Goal: Transaction & Acquisition: Book appointment/travel/reservation

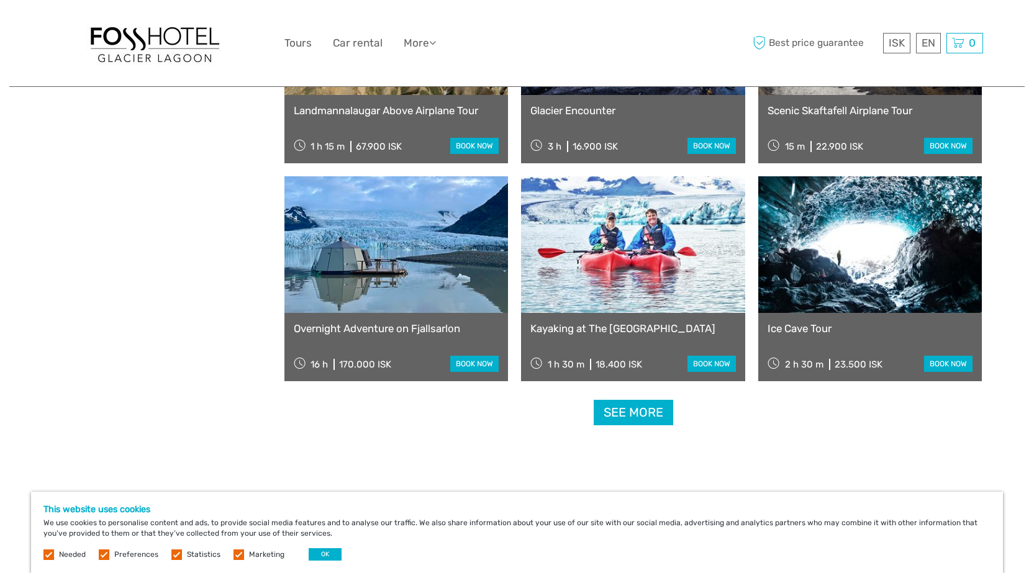
scroll to position [1153, 0]
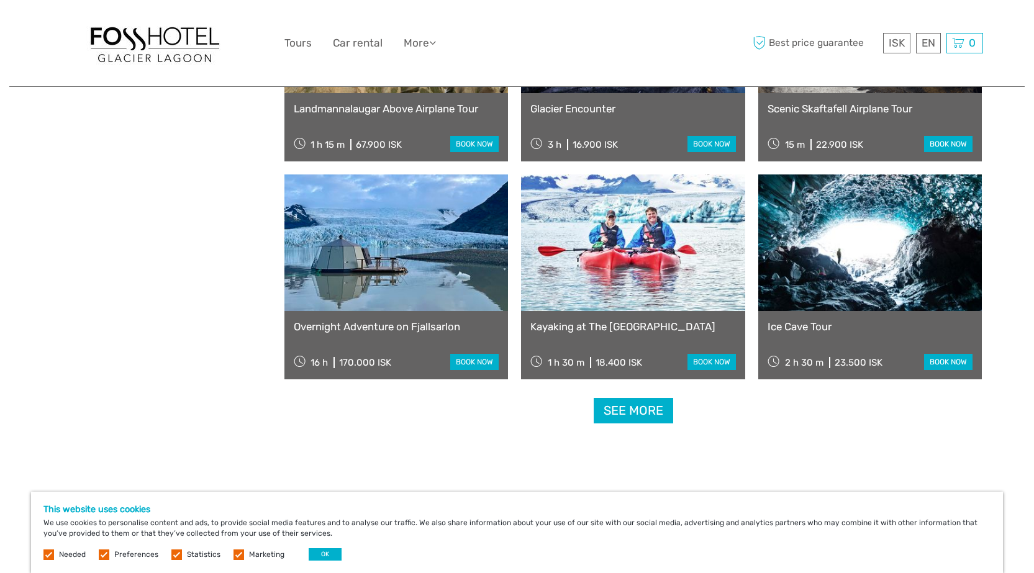
click at [632, 410] on link "See more" at bounding box center [633, 410] width 79 height 25
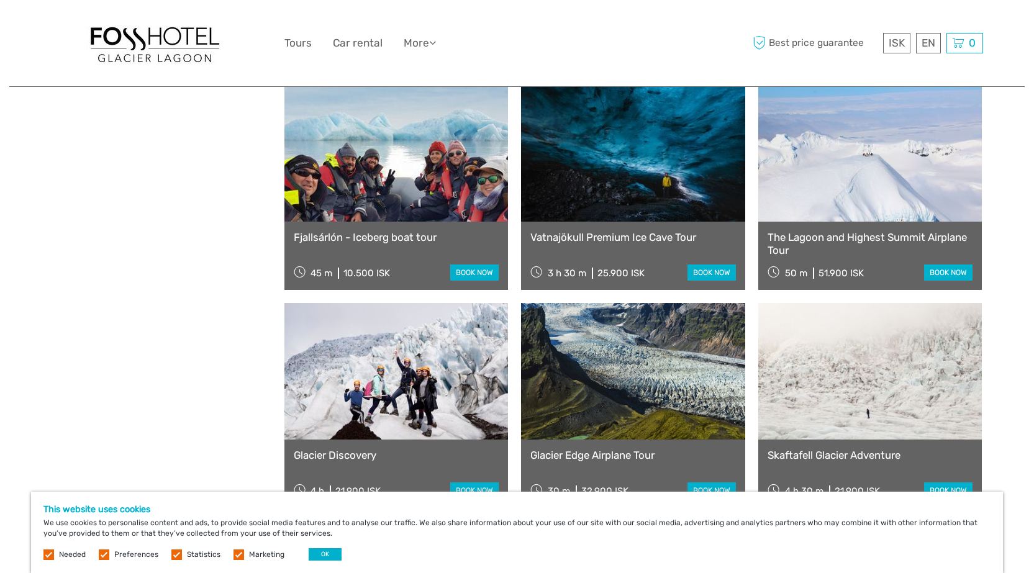
scroll to position [1900, 0]
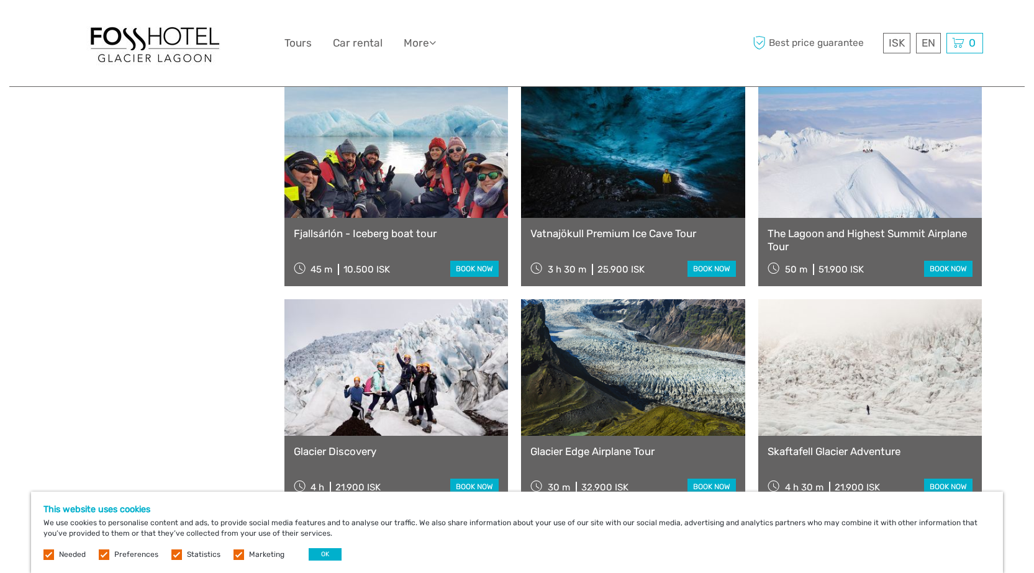
click at [477, 270] on link "book now" at bounding box center [474, 269] width 48 height 16
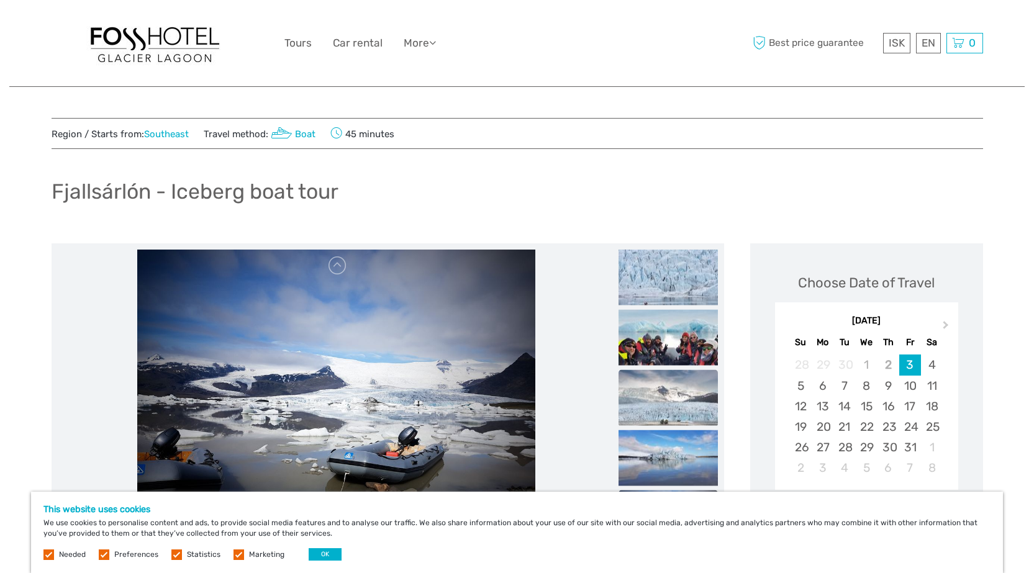
click at [656, 406] on img at bounding box center [667, 398] width 99 height 56
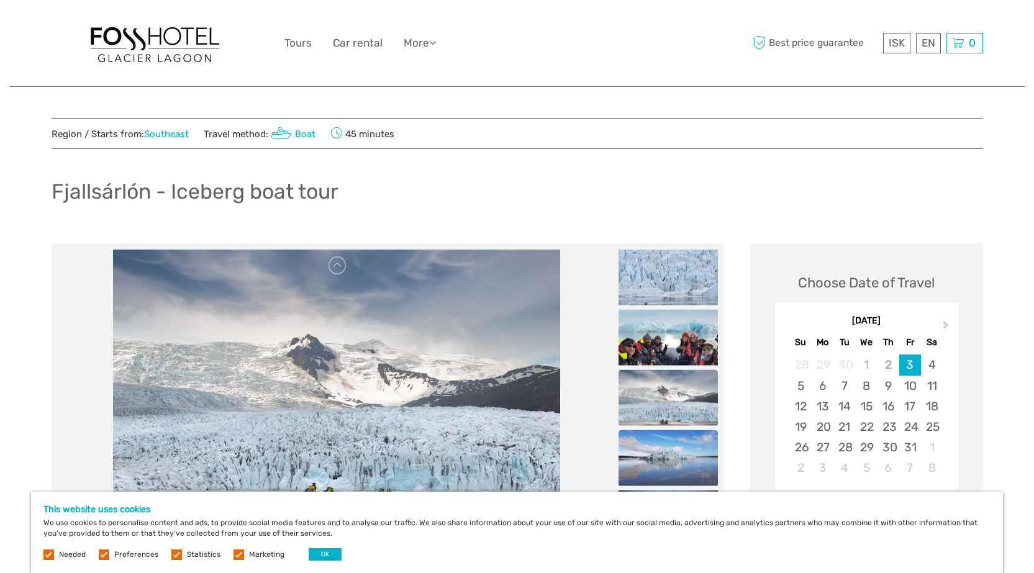
click at [658, 463] on img at bounding box center [667, 458] width 99 height 56
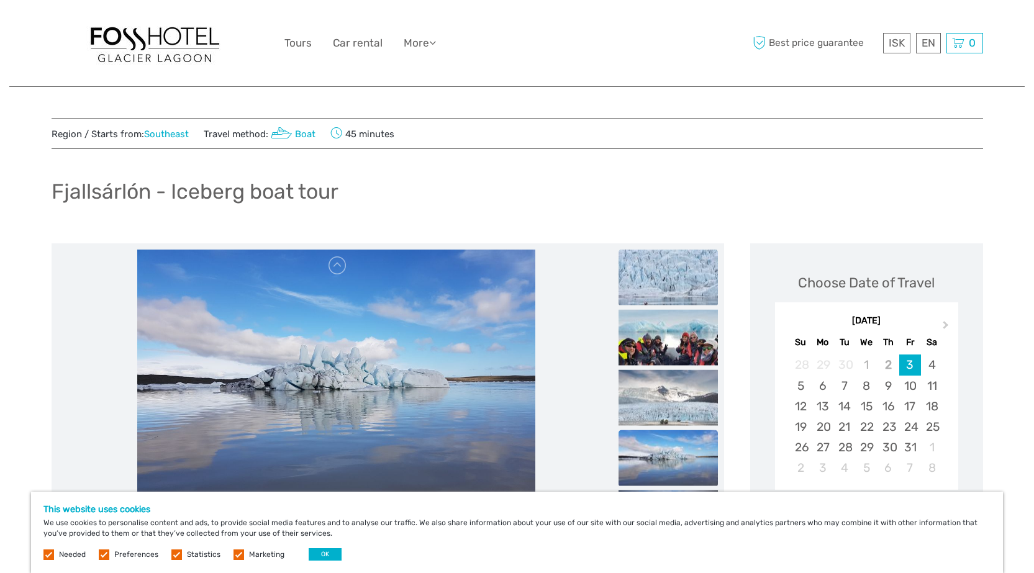
click at [671, 274] on img at bounding box center [667, 278] width 99 height 56
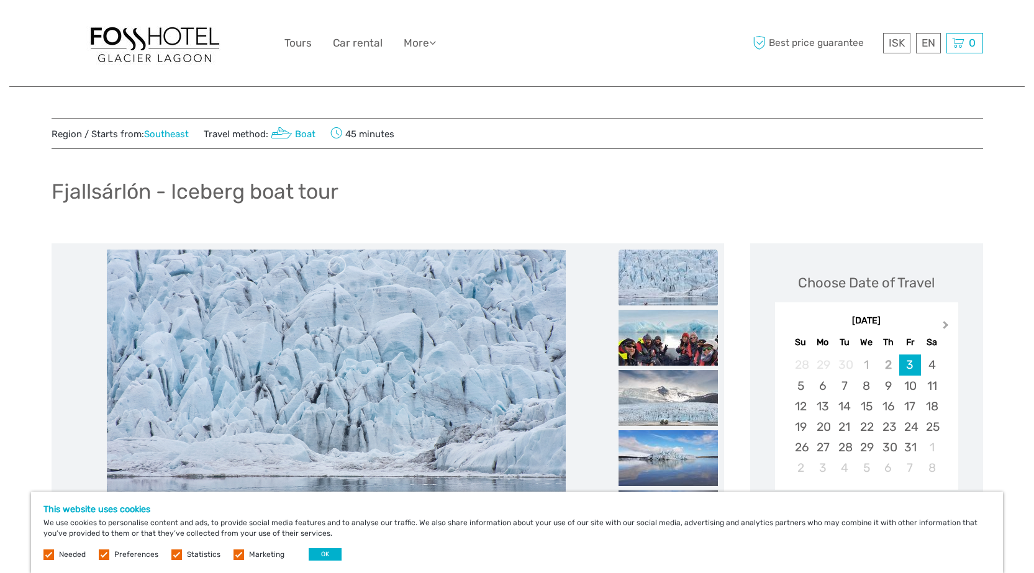
click at [949, 328] on button "Next Month" at bounding box center [947, 328] width 20 height 20
click at [948, 328] on button "Next Month" at bounding box center [947, 328] width 20 height 20
click at [948, 329] on button "Next Month" at bounding box center [947, 328] width 20 height 20
click at [946, 328] on span "Next Month" at bounding box center [946, 327] width 0 height 18
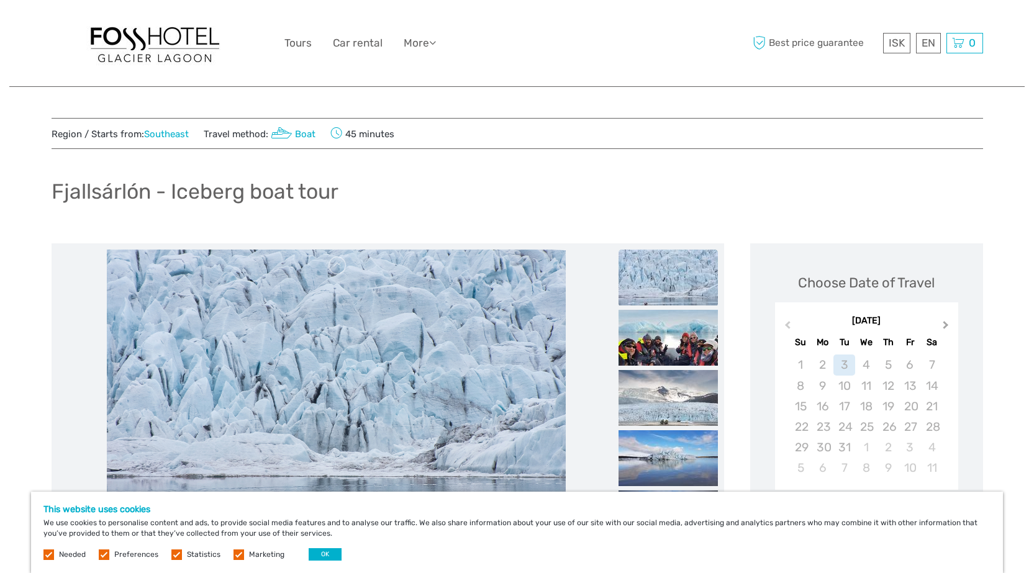
click at [946, 328] on span "Next Month" at bounding box center [946, 327] width 0 height 18
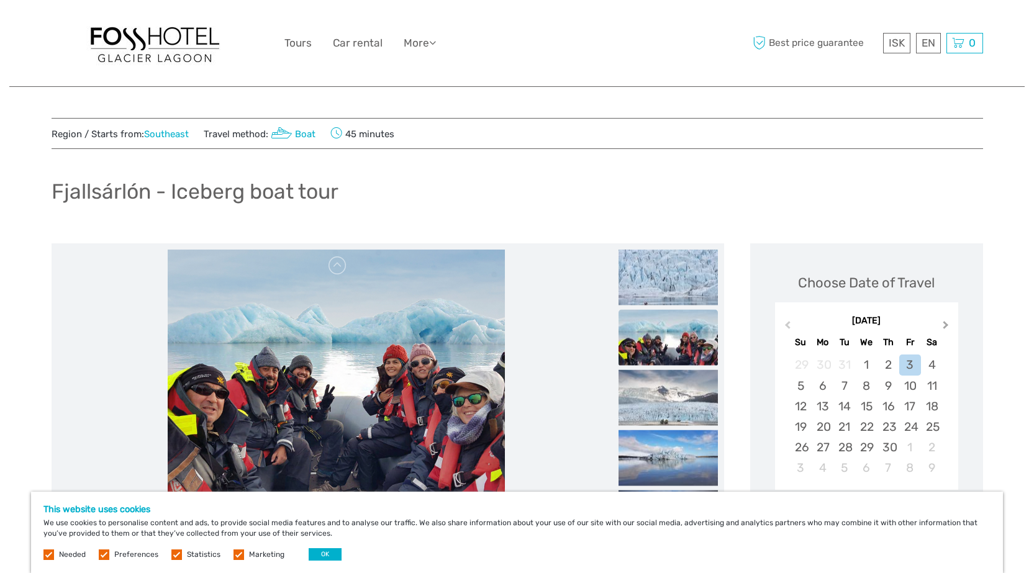
click at [946, 328] on span "Next Month" at bounding box center [946, 327] width 0 height 18
click at [849, 449] on div "30" at bounding box center [844, 447] width 22 height 20
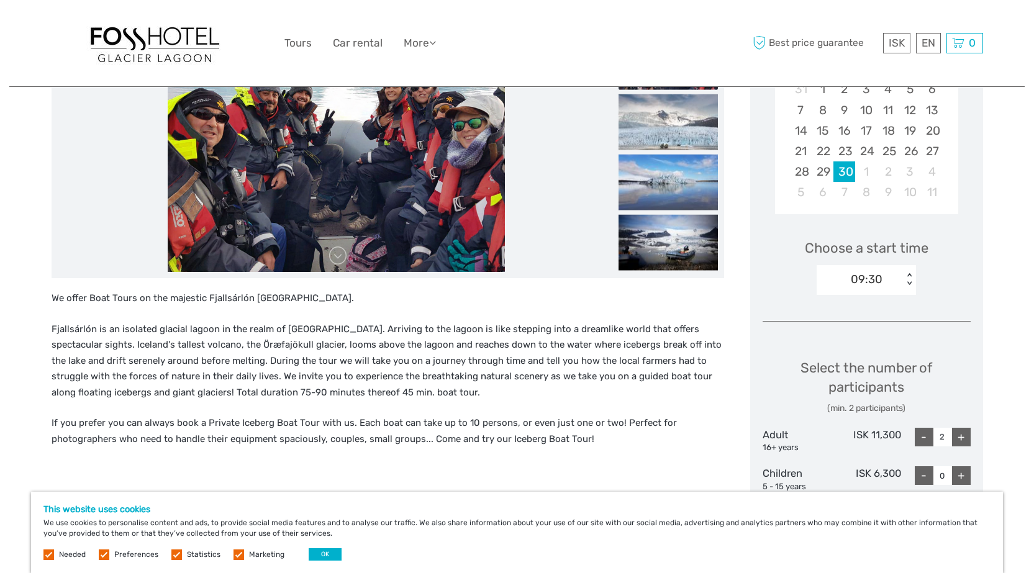
scroll to position [280, 0]
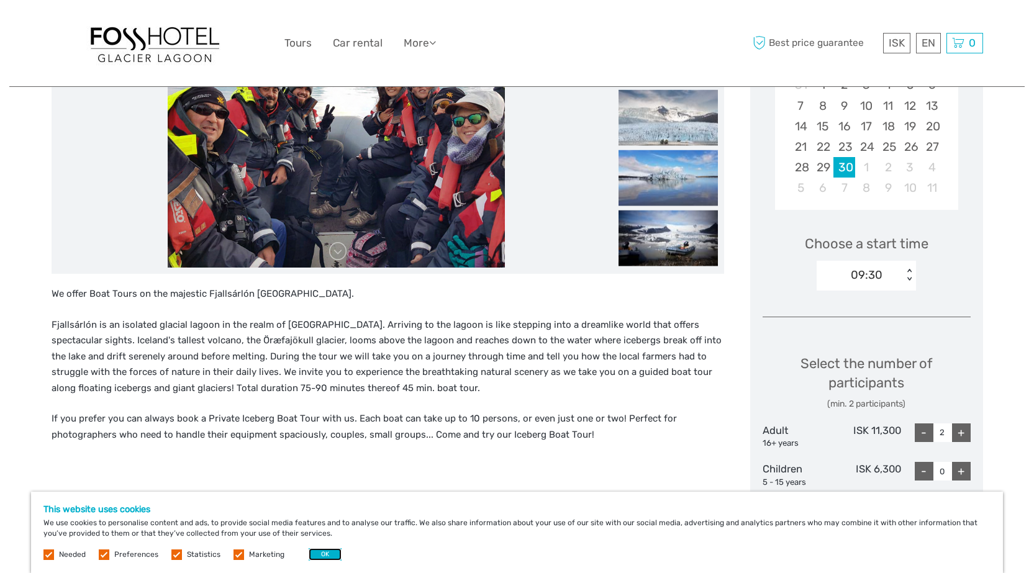
click at [324, 558] on button "OK" at bounding box center [325, 554] width 33 height 12
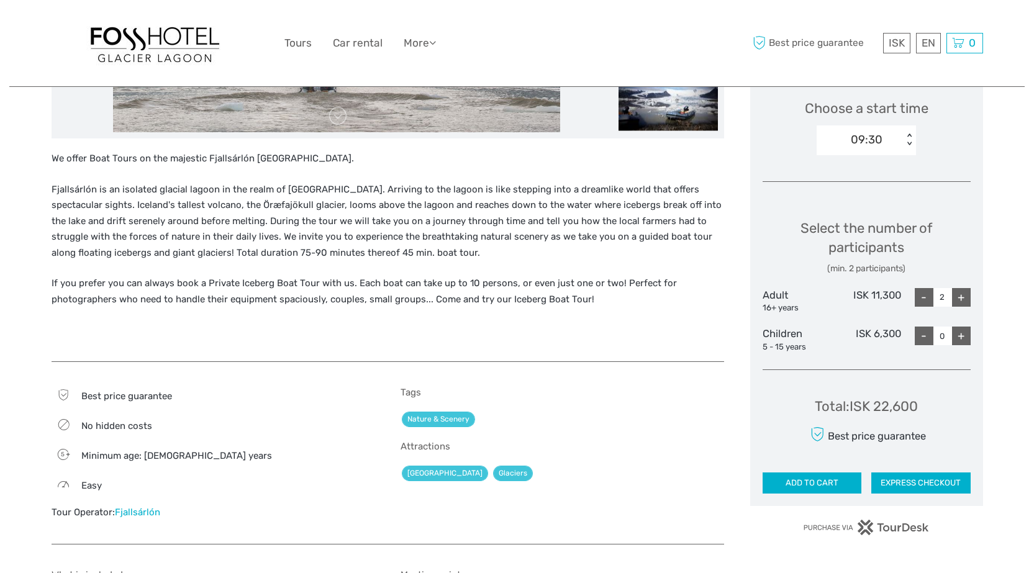
scroll to position [418, 0]
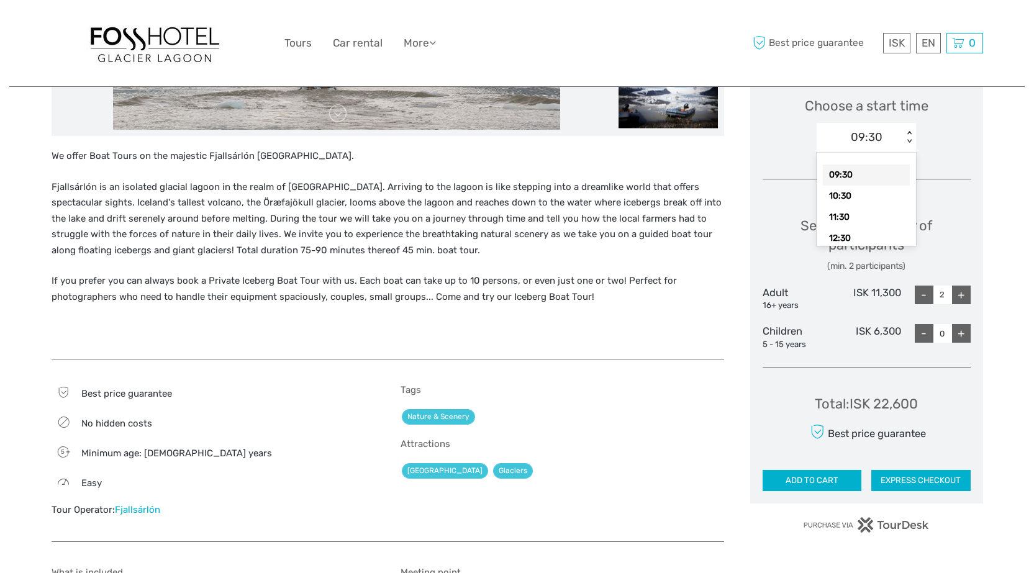
click at [907, 142] on div "< >" at bounding box center [909, 137] width 11 height 13
click at [957, 166] on div "Choose Date of Travel [DATE] Previous Month Next Month [DATE] Su Mo Tu We Th Fr…" at bounding box center [866, 164] width 233 height 677
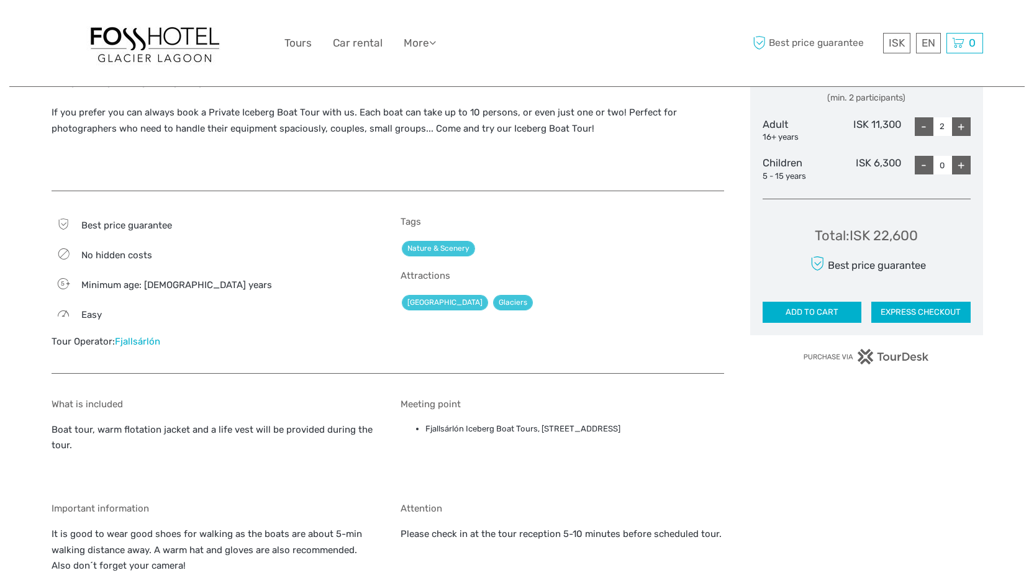
scroll to position [0, 0]
